Goal: Information Seeking & Learning: Learn about a topic

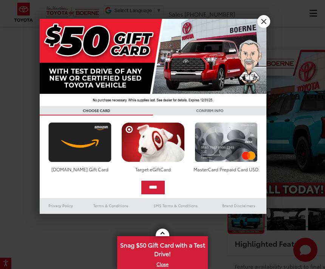
click at [269, 25] on link "X" at bounding box center [263, 21] width 13 height 13
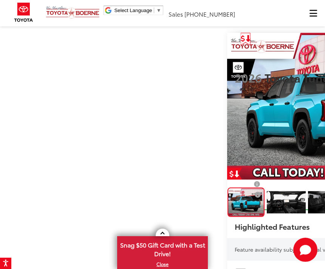
scroll to position [20, 0]
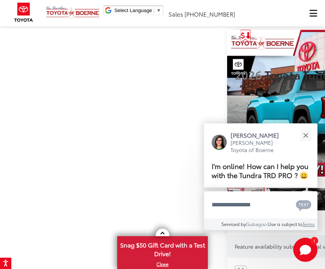
click at [305, 144] on button "Close" at bounding box center [305, 135] width 16 height 16
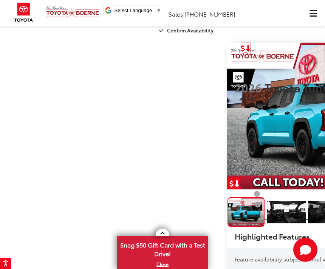
scroll to position [8, 0]
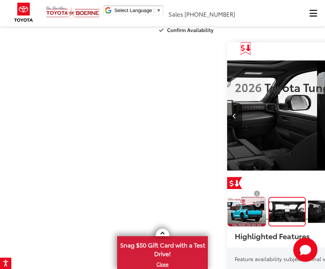
scroll to position [0, 325]
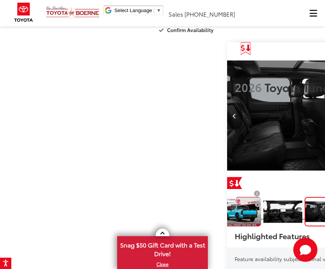
scroll to position [0, 650]
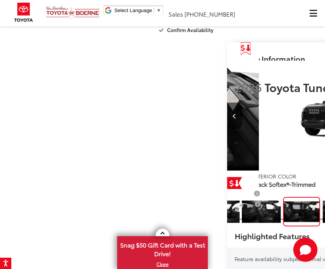
scroll to position [0, 975]
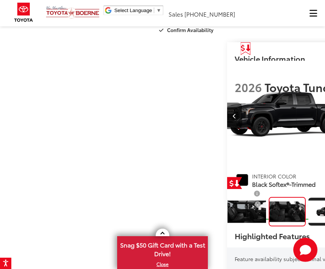
scroll to position [0, 1300]
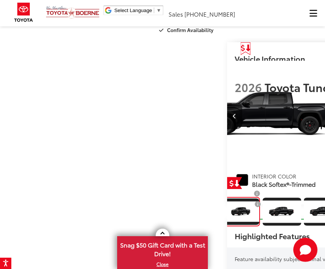
scroll to position [0, 1625]
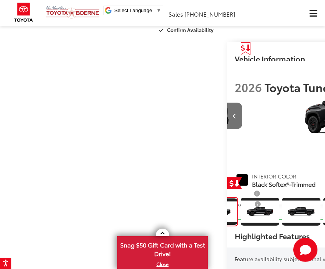
scroll to position [0, 1950]
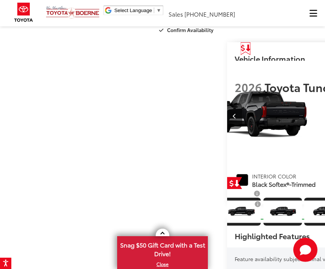
scroll to position [0, 2275]
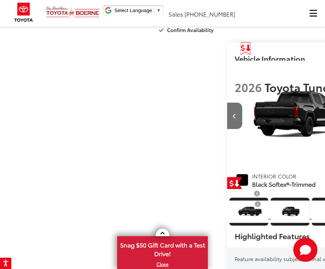
scroll to position [0, 0]
